Goal: Transaction & Acquisition: Purchase product/service

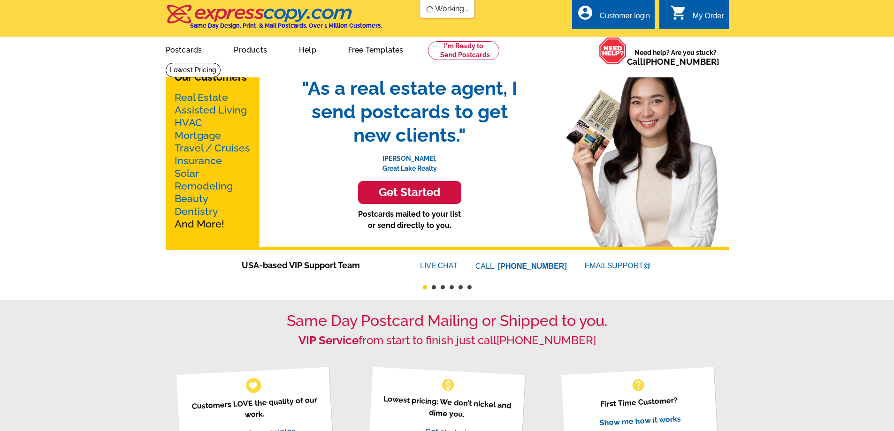
click at [624, 20] on div "Customer login" at bounding box center [624, 18] width 51 height 13
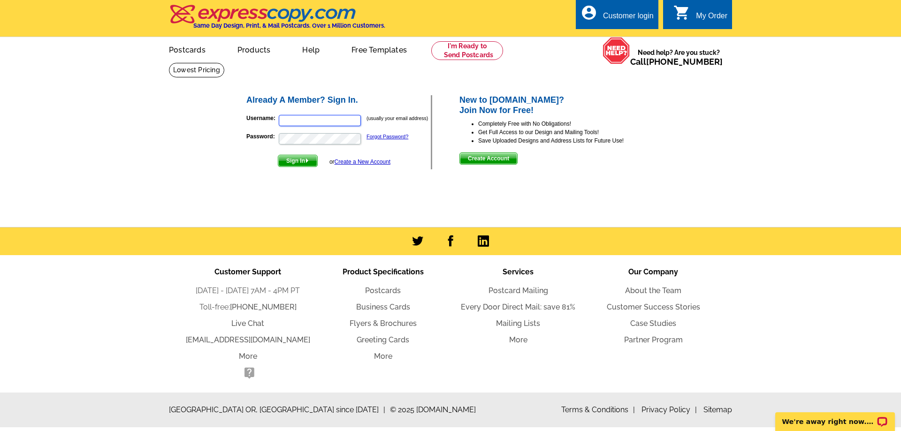
click at [344, 121] on input "Username:" at bounding box center [320, 120] width 82 height 11
type input "roberta@robertarealestate.com"
click at [382, 136] on link "Forgot Password?" at bounding box center [387, 137] width 42 height 6
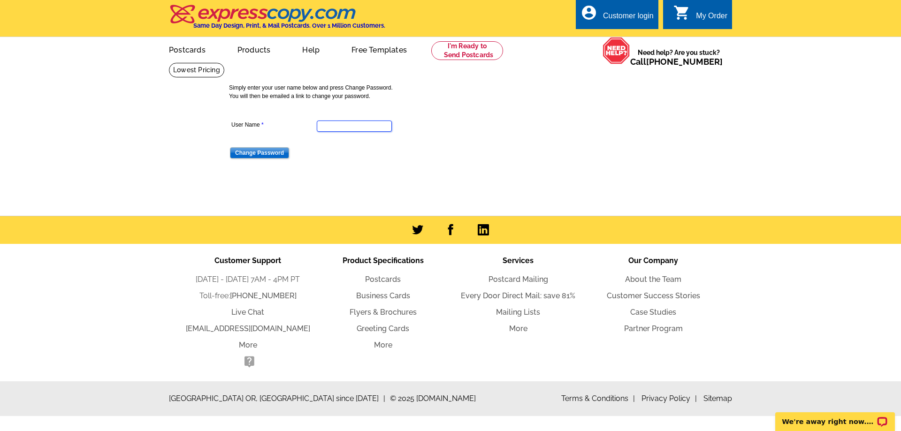
click at [360, 125] on input "User Name" at bounding box center [354, 126] width 75 height 11
type input "roberta@robertarealestate.com"
click at [275, 154] on input "Change Password" at bounding box center [259, 152] width 59 height 11
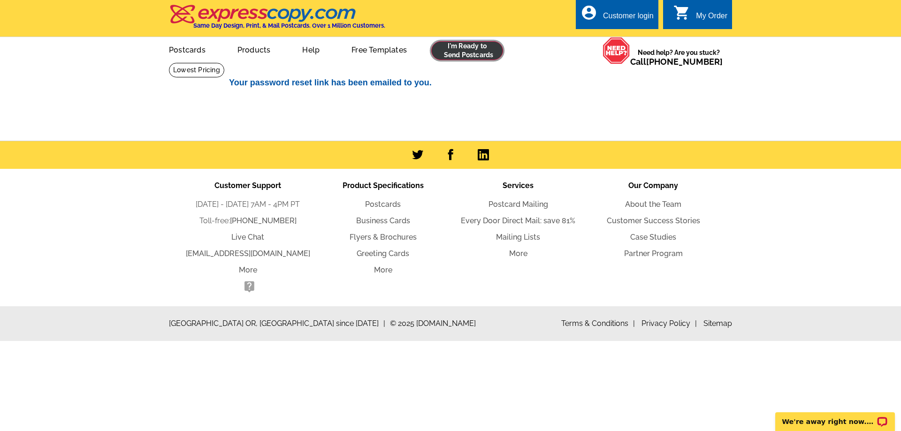
click at [471, 55] on link at bounding box center [467, 50] width 72 height 19
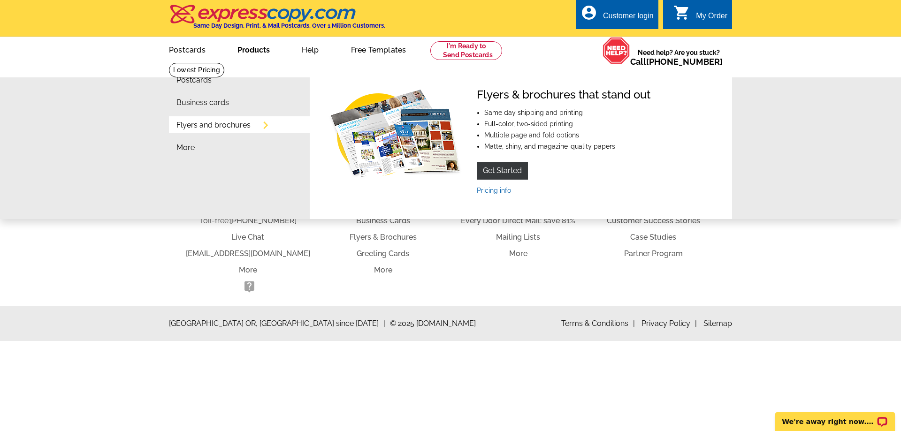
click at [240, 131] on li "Flyers and brochures" at bounding box center [242, 127] width 133 height 23
click at [390, 134] on img at bounding box center [393, 135] width 135 height 94
click at [499, 169] on link "Get Started" at bounding box center [502, 171] width 51 height 18
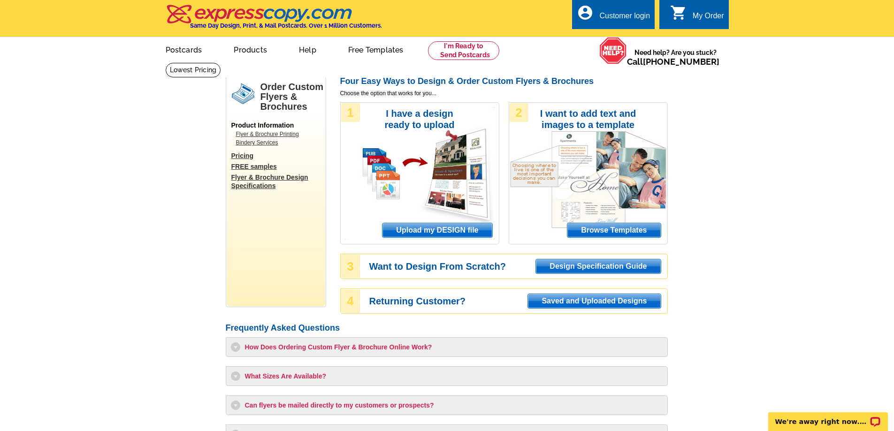
click at [600, 232] on span "Browse Templates" at bounding box center [613, 230] width 93 height 14
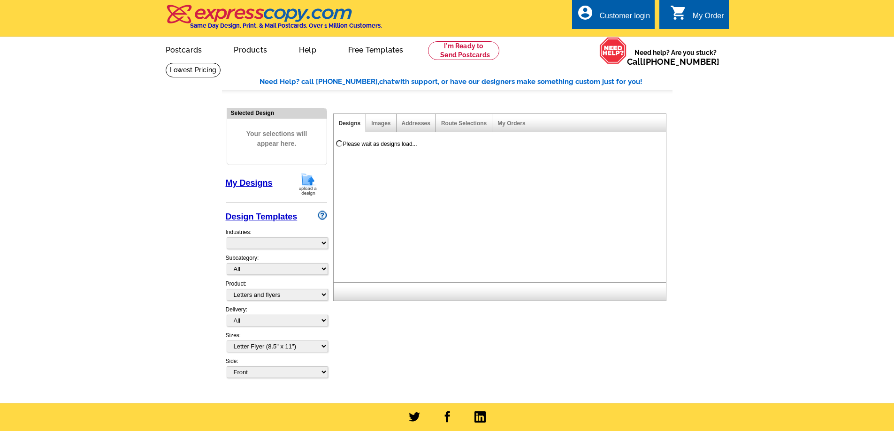
select select "2"
select select "6"
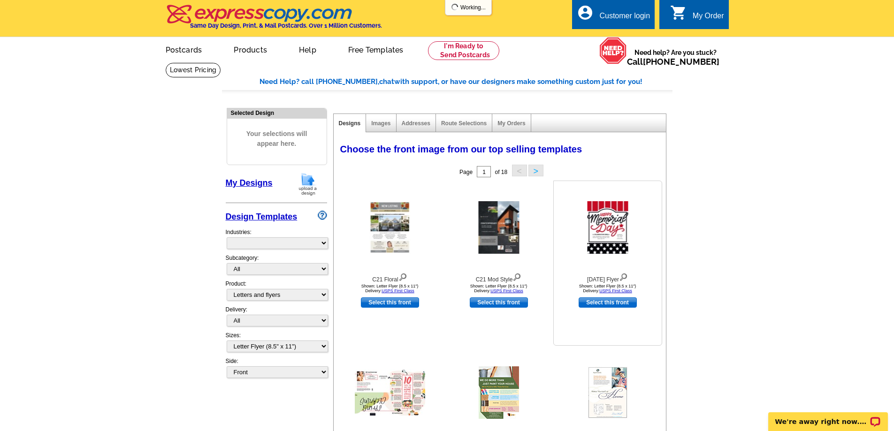
select select "972"
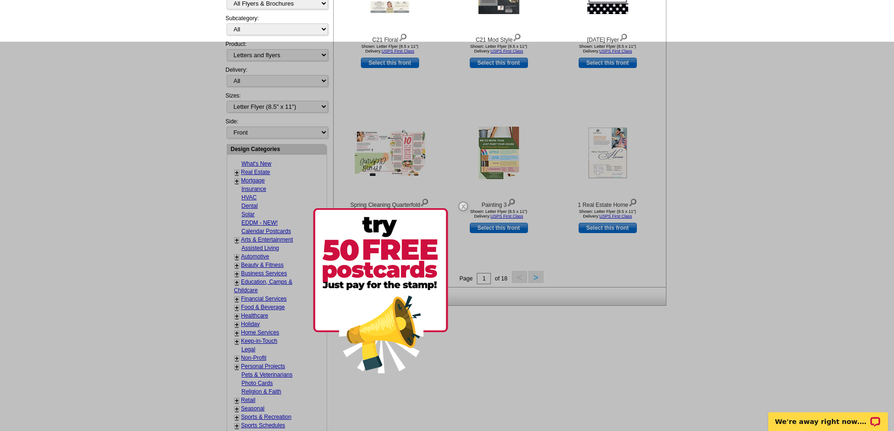
scroll to position [188, 0]
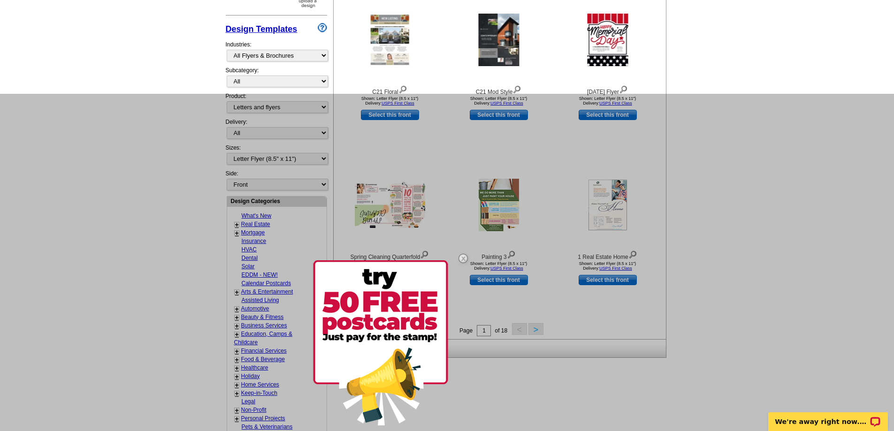
click at [535, 329] on div at bounding box center [447, 309] width 894 height 431
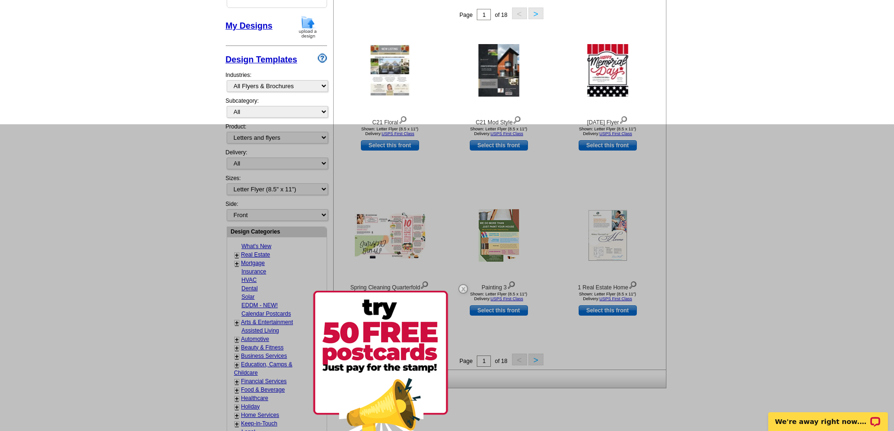
scroll to position [141, 0]
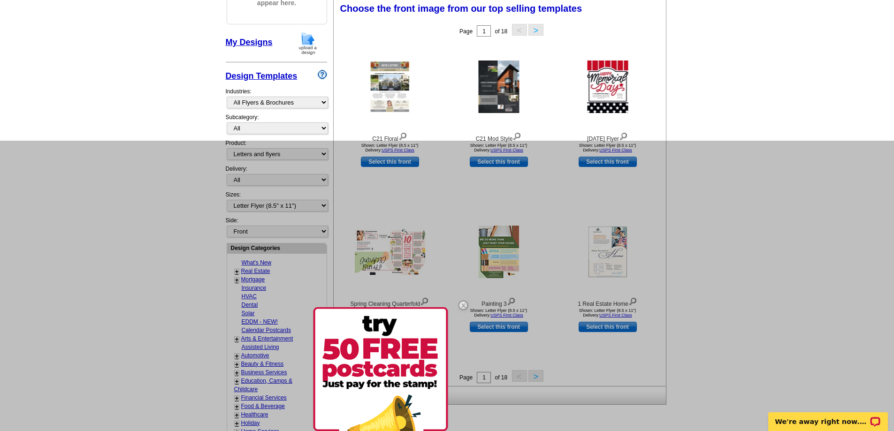
click at [536, 376] on div at bounding box center [447, 356] width 894 height 431
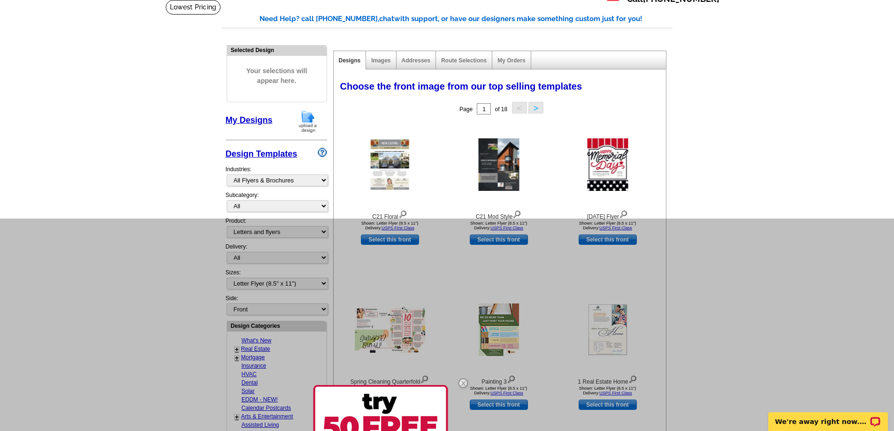
scroll to position [0, 0]
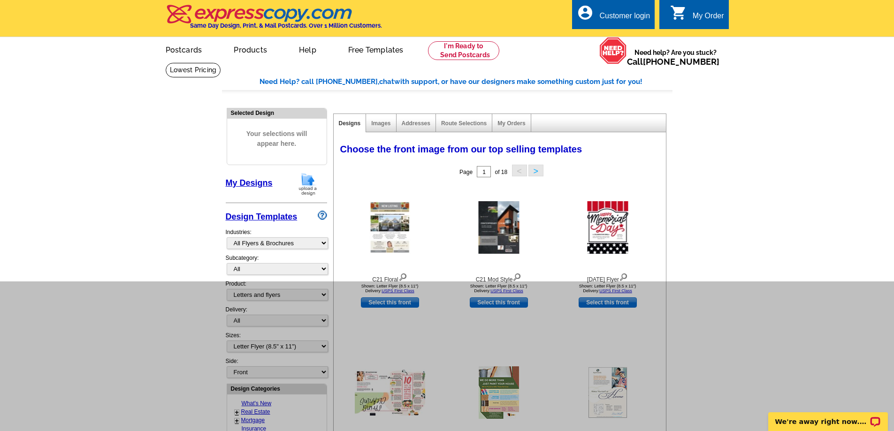
click at [538, 168] on button ">" at bounding box center [535, 171] width 15 height 12
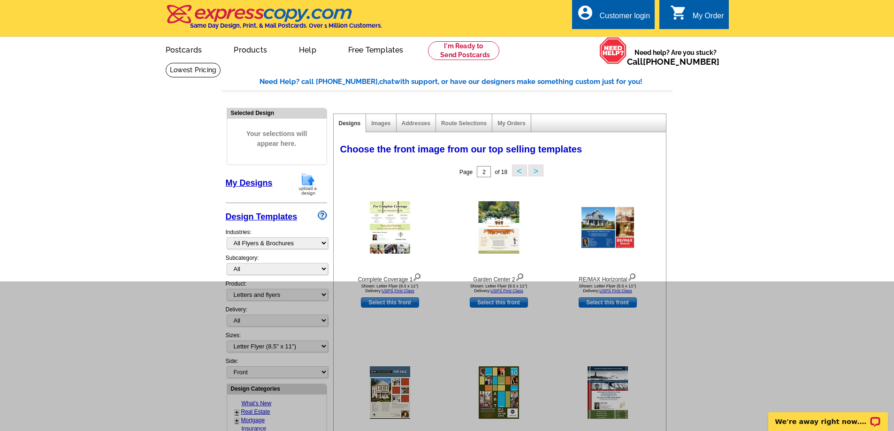
click at [713, 107] on main "Need Help? call 800-260-5887, chat with support, or have our designers make som…" at bounding box center [447, 410] width 894 height 697
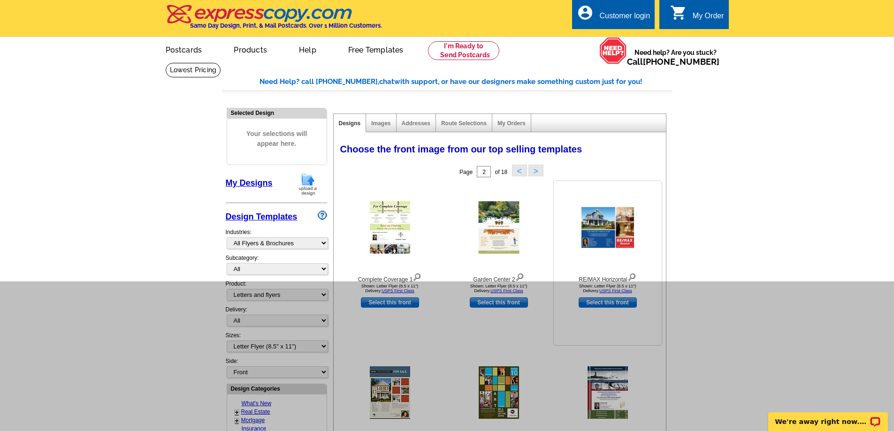
click at [609, 233] on img at bounding box center [607, 227] width 53 height 41
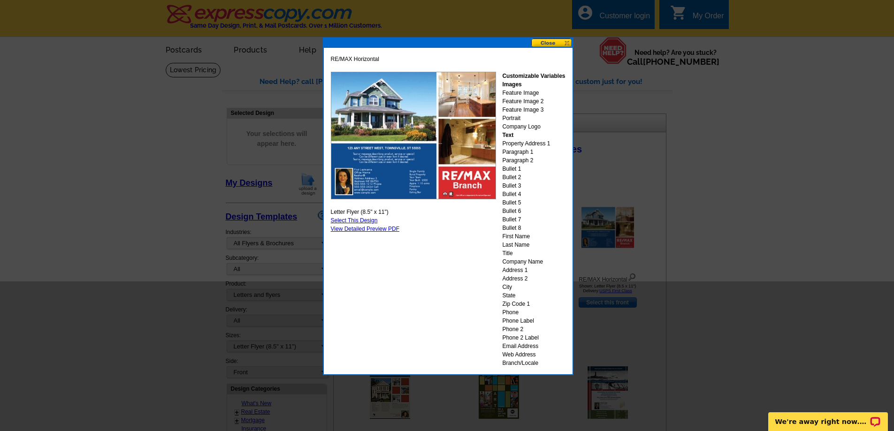
click at [361, 220] on link "Select This Design" at bounding box center [354, 220] width 47 height 7
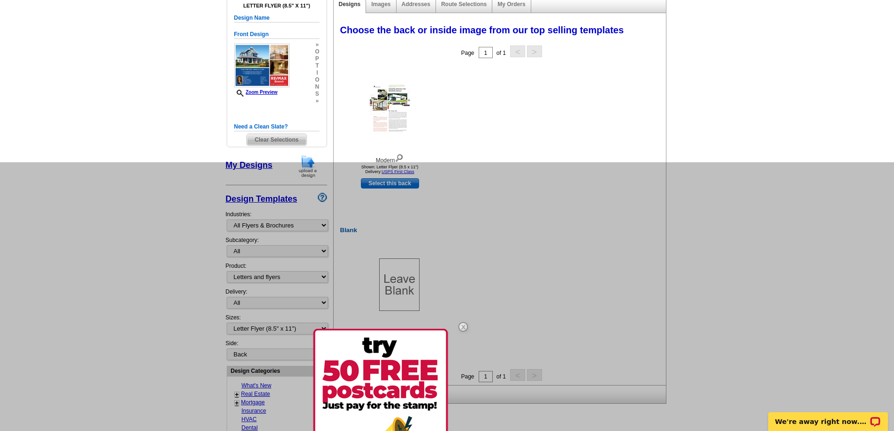
scroll to position [141, 0]
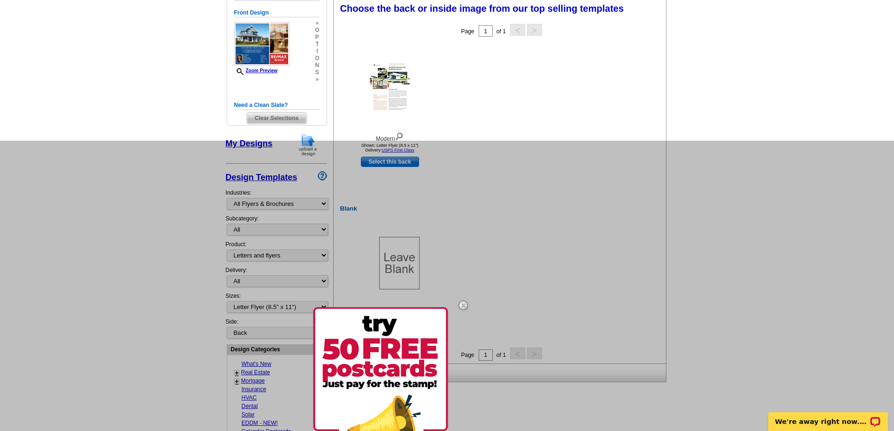
click at [379, 163] on div at bounding box center [447, 356] width 894 height 431
click at [399, 163] on div at bounding box center [447, 356] width 894 height 431
click at [397, 92] on img at bounding box center [390, 87] width 40 height 53
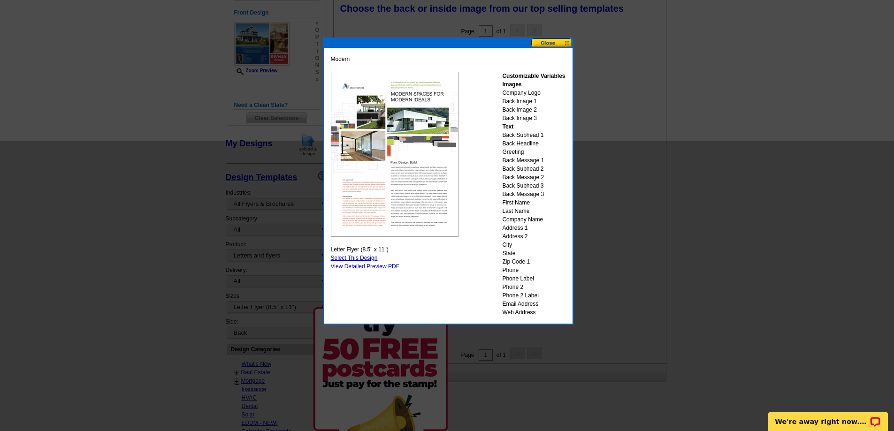
click at [368, 257] on link "Select This Design" at bounding box center [354, 258] width 47 height 7
select select "front"
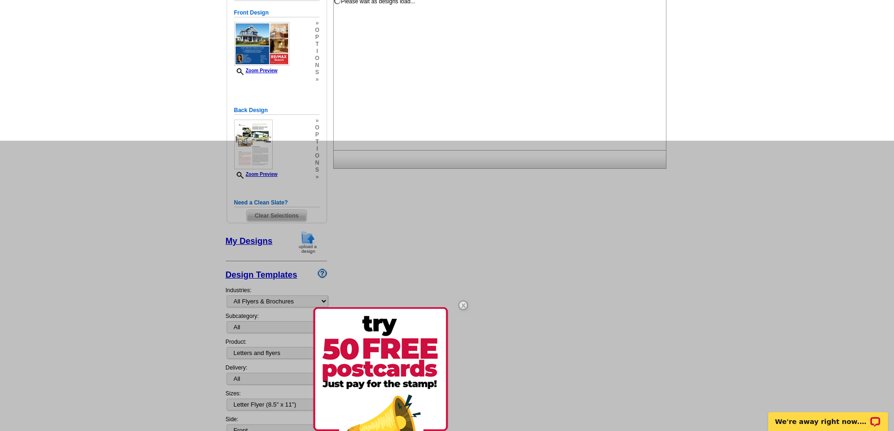
scroll to position [0, 0]
